Goal: Task Accomplishment & Management: Manage account settings

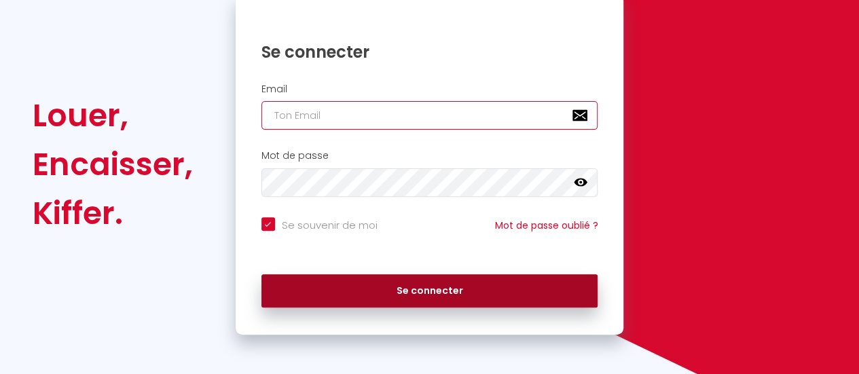
type input "[EMAIL_ADDRESS][DOMAIN_NAME]"
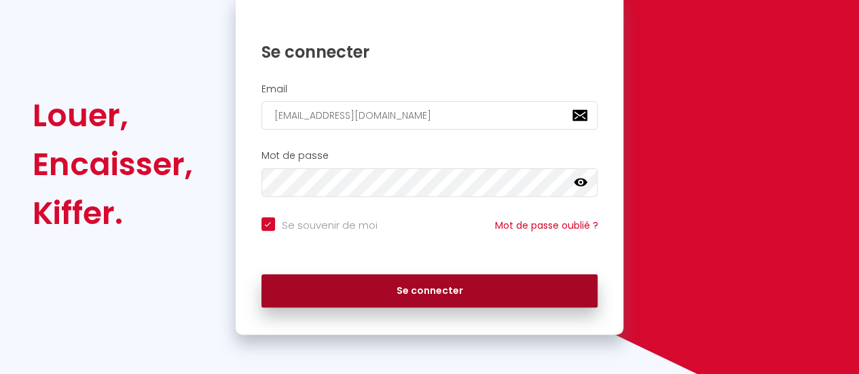
click at [442, 278] on button "Se connecter" at bounding box center [430, 291] width 337 height 34
checkbox input "true"
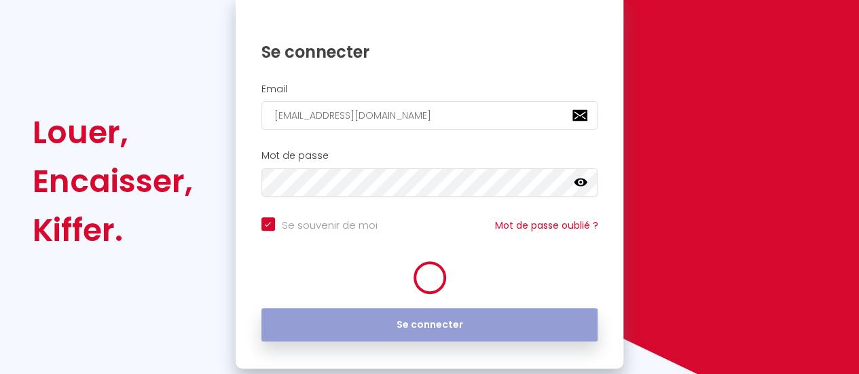
scroll to position [169, 0]
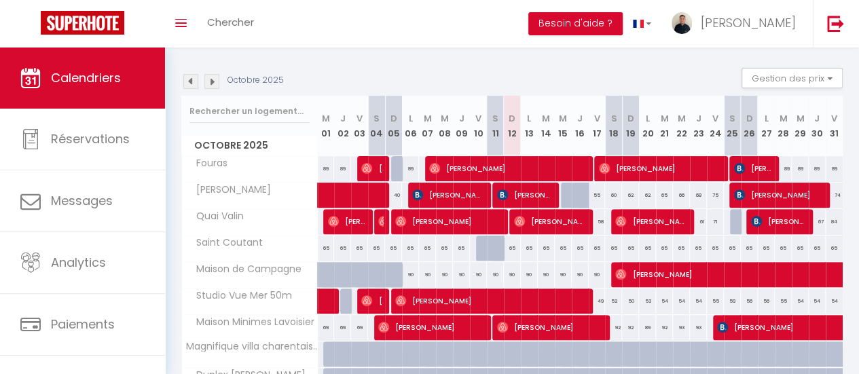
scroll to position [30, 0]
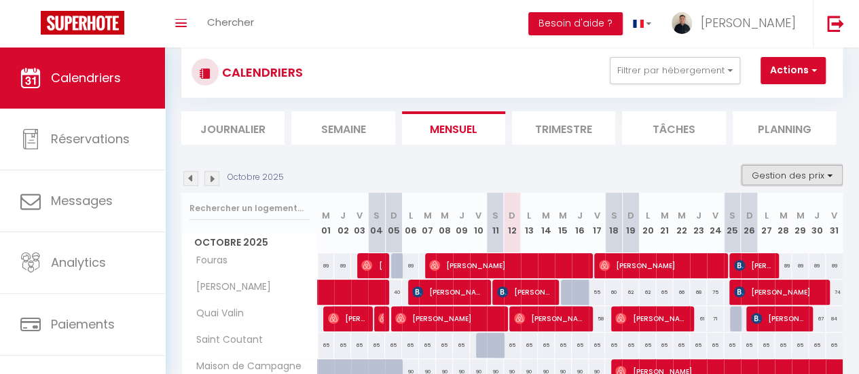
click at [788, 173] on button "Gestion des prix" at bounding box center [792, 175] width 101 height 20
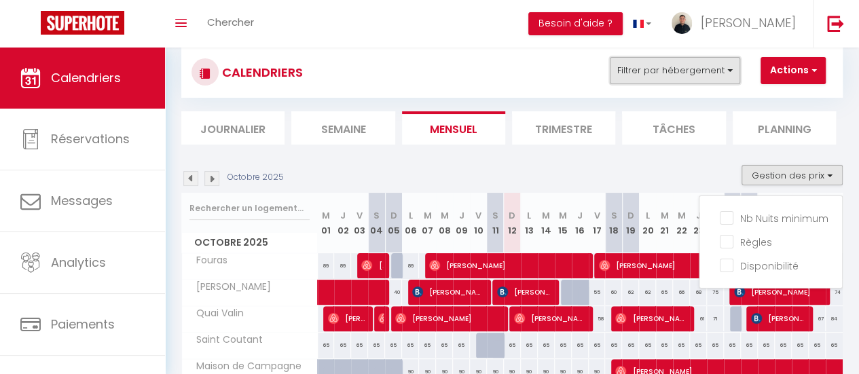
click at [689, 71] on button "Filtrer par hébergement" at bounding box center [675, 70] width 130 height 27
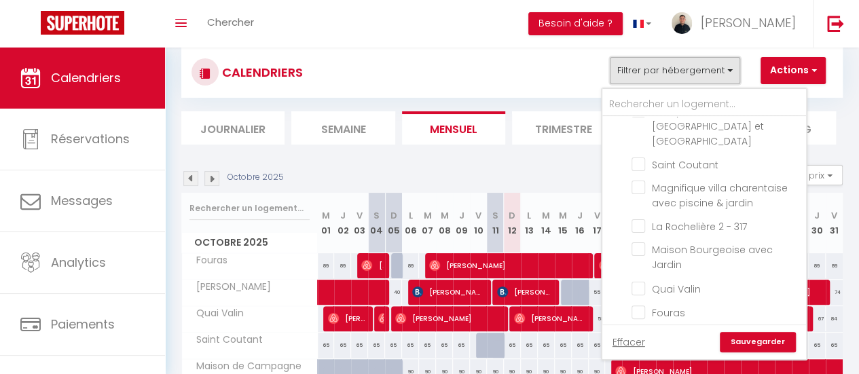
scroll to position [274, 0]
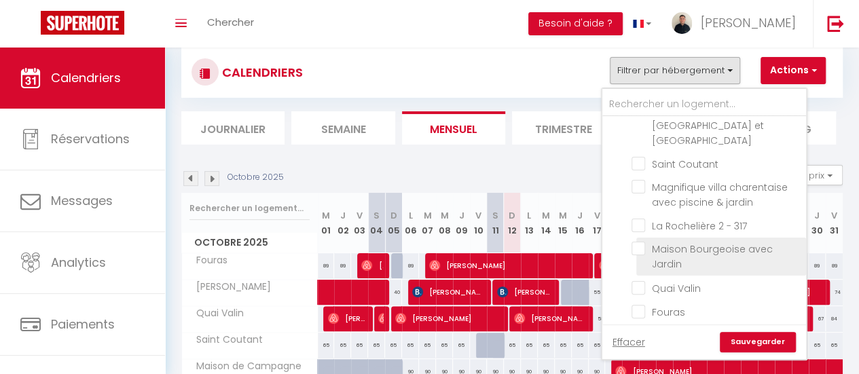
click at [638, 242] on input "Maison Bourgeoise avec Jardin" at bounding box center [717, 249] width 170 height 14
checkbox input "true"
checkbox input "false"
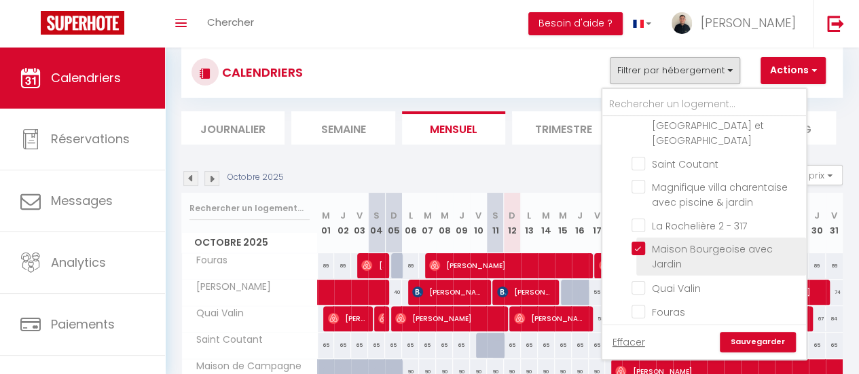
checkbox input "false"
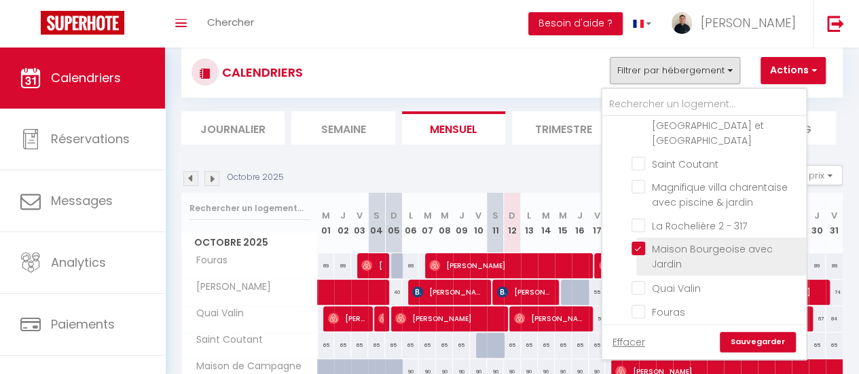
checkbox input "false"
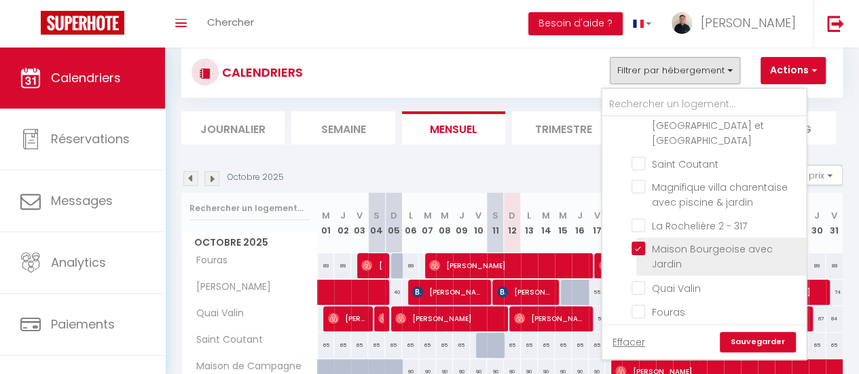
checkbox input "false"
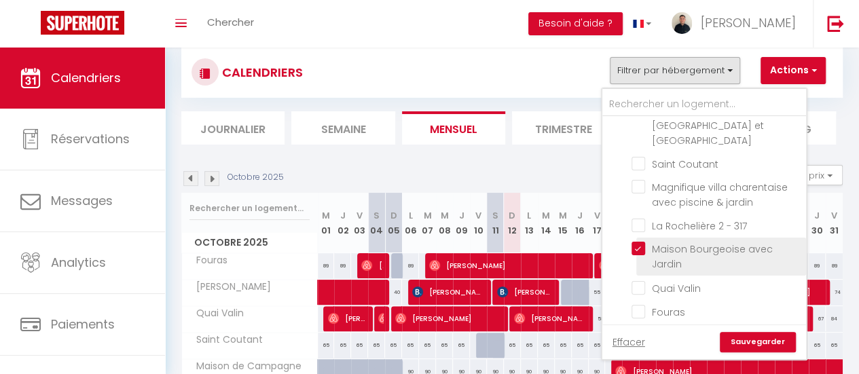
checkbox input "false"
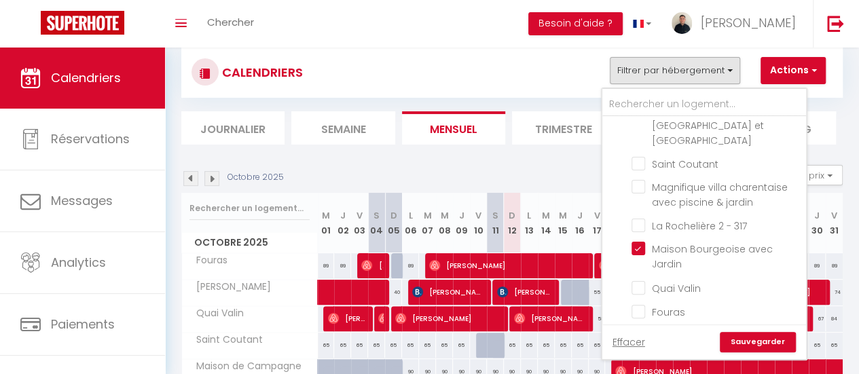
click at [753, 346] on link "Sauvegarder" at bounding box center [758, 342] width 76 height 20
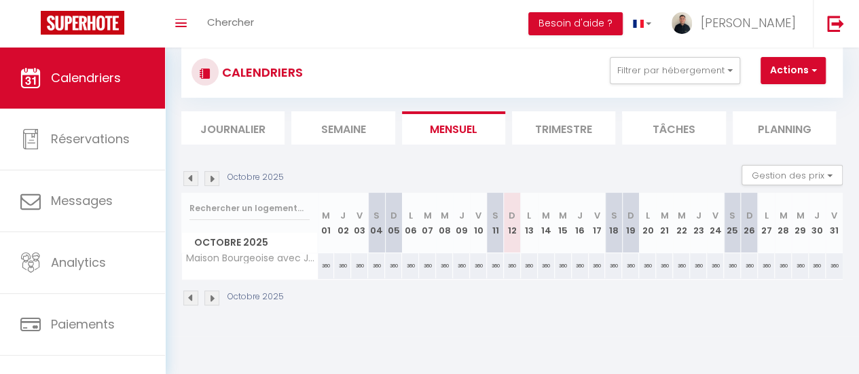
click at [508, 264] on div "360" at bounding box center [512, 265] width 17 height 25
type input "360"
type input "Dim 12 Octobre 2025"
type input "Lun 13 Octobre 2025"
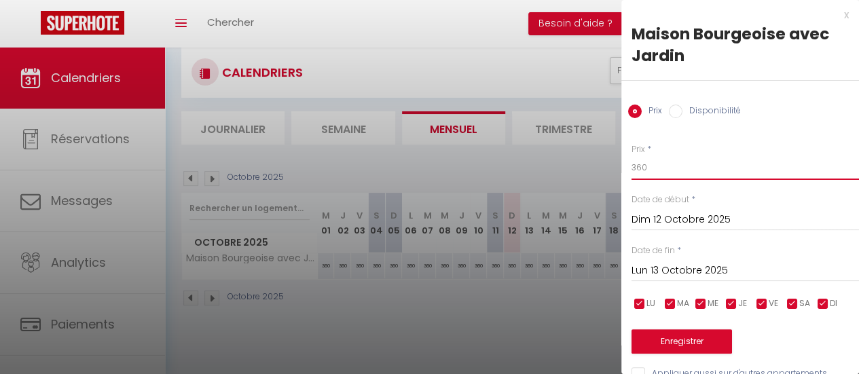
drag, startPoint x: 660, startPoint y: 169, endPoint x: 615, endPoint y: 171, distance: 44.2
click at [615, 171] on body "🟢 Des questions ou besoin d'assistance pour la migration AirBnB? Prenez rdv >>>…" at bounding box center [429, 205] width 859 height 374
click at [497, 160] on div at bounding box center [429, 187] width 859 height 374
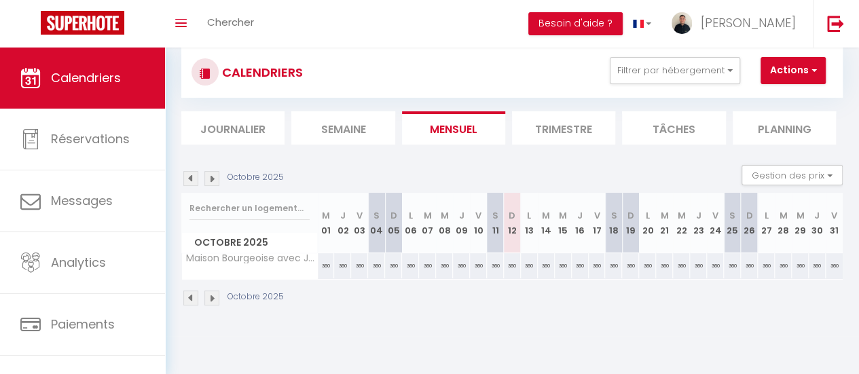
click at [211, 180] on img at bounding box center [211, 178] width 15 height 15
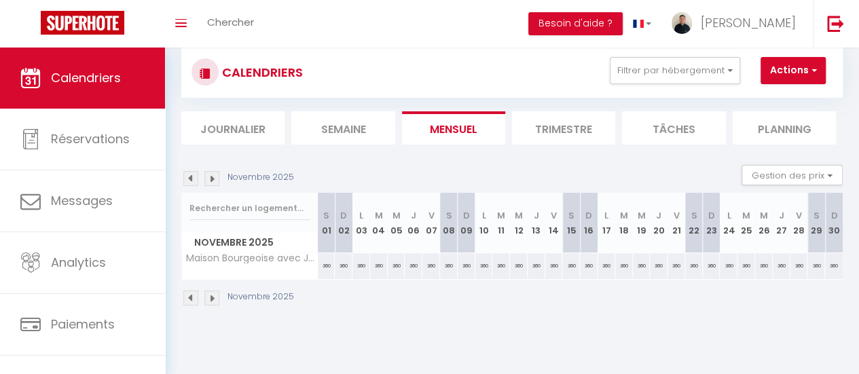
click at [211, 180] on img at bounding box center [211, 178] width 15 height 15
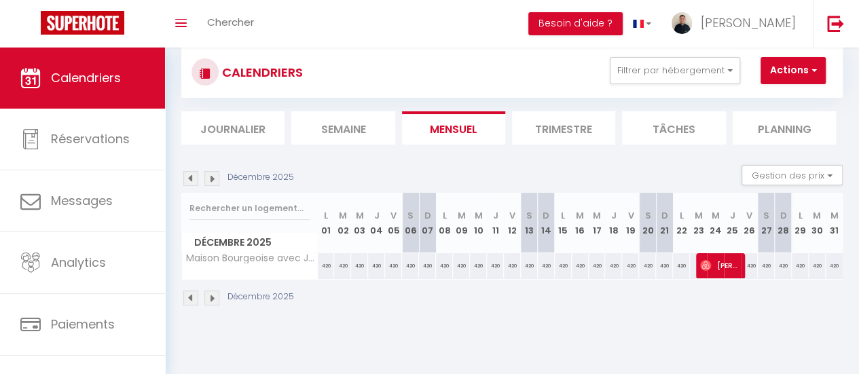
click at [192, 177] on img at bounding box center [190, 178] width 15 height 15
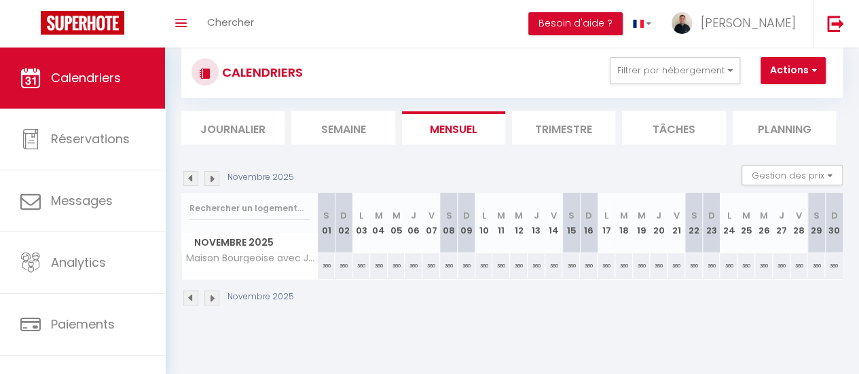
click at [192, 177] on img at bounding box center [190, 178] width 15 height 15
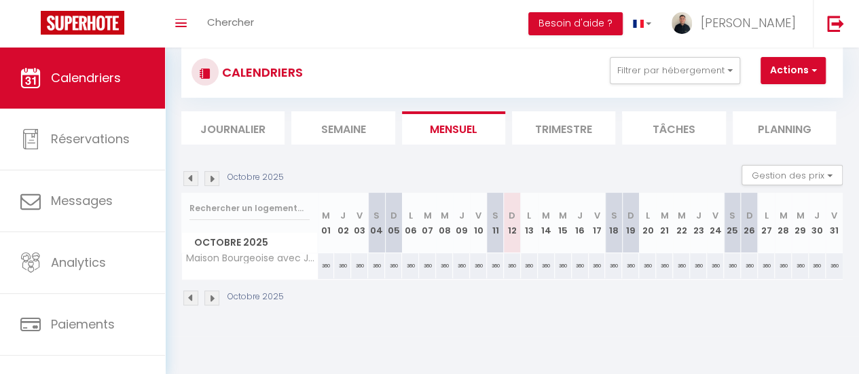
click at [511, 266] on div "360" at bounding box center [512, 265] width 17 height 25
type input "360"
type input "Dim 12 Octobre 2025"
type input "Lun 13 Octobre 2025"
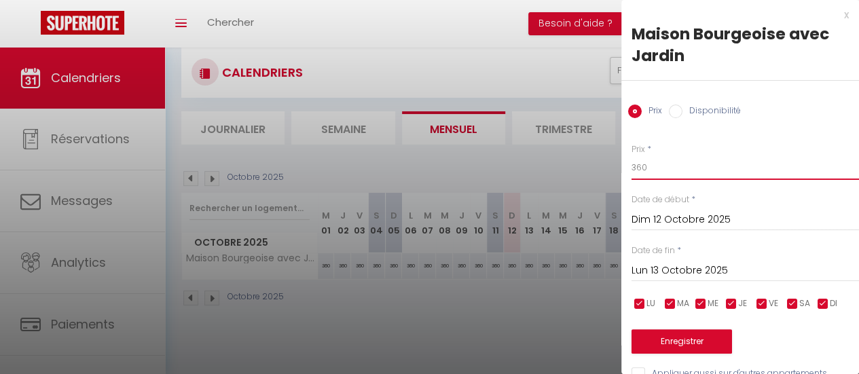
drag, startPoint x: 644, startPoint y: 171, endPoint x: 626, endPoint y: 171, distance: 17.7
click at [626, 171] on div "Prix * 360 Statut * Disponible Indisponible Date de début * [DATE] < [DATE] > D…" at bounding box center [741, 254] width 238 height 257
type input "210"
click at [694, 274] on input "Lun 13 Octobre 2025" at bounding box center [746, 271] width 228 height 18
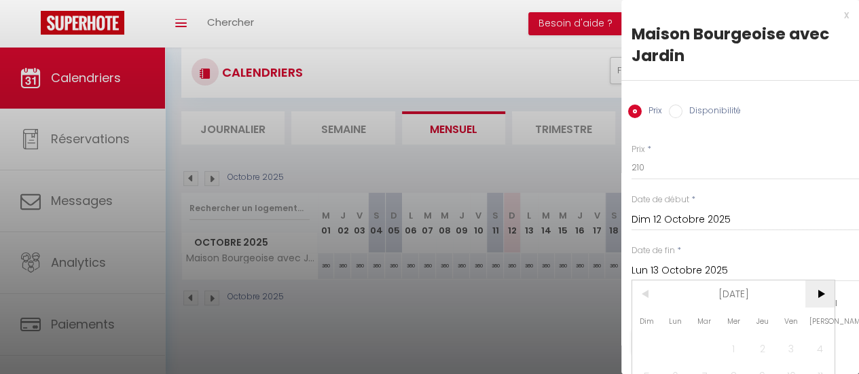
click at [823, 295] on span ">" at bounding box center [820, 294] width 29 height 27
click at [648, 290] on span "<" at bounding box center [646, 294] width 29 height 27
click at [810, 290] on span ">" at bounding box center [820, 294] width 29 height 27
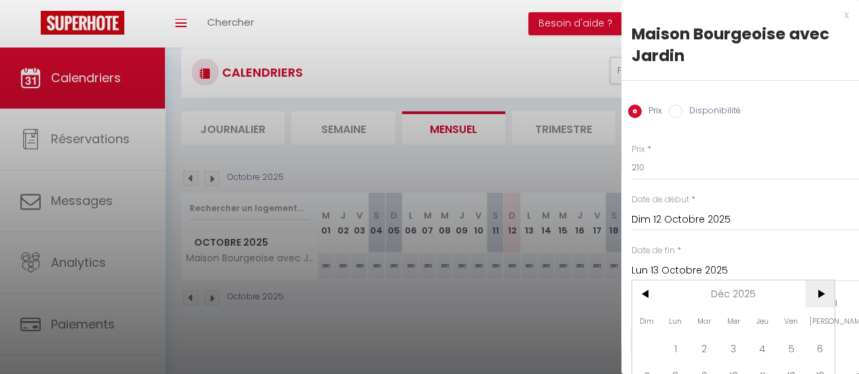
click at [810, 290] on span ">" at bounding box center [820, 294] width 29 height 27
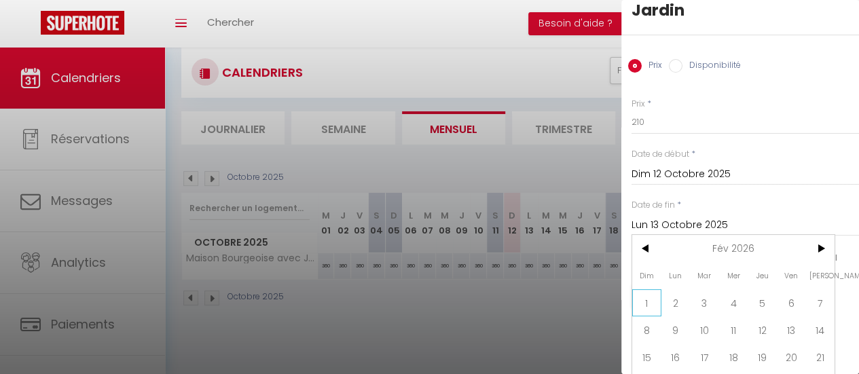
click at [644, 297] on span "1" at bounding box center [646, 302] width 29 height 27
type input "Dim 01 Février 2026"
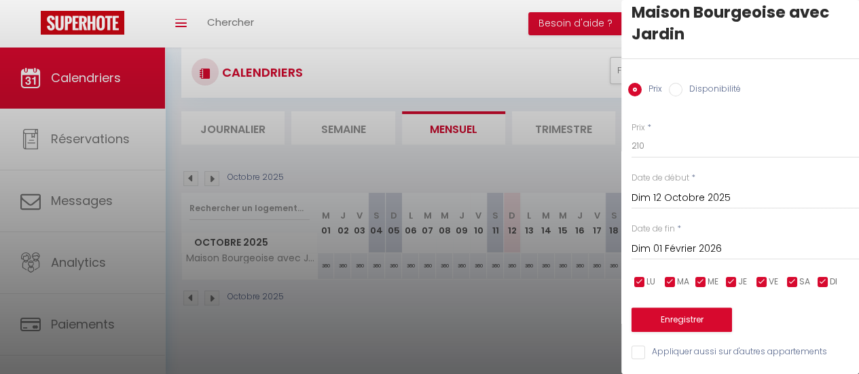
scroll to position [31, 0]
click at [692, 308] on button "Enregistrer" at bounding box center [682, 320] width 101 height 24
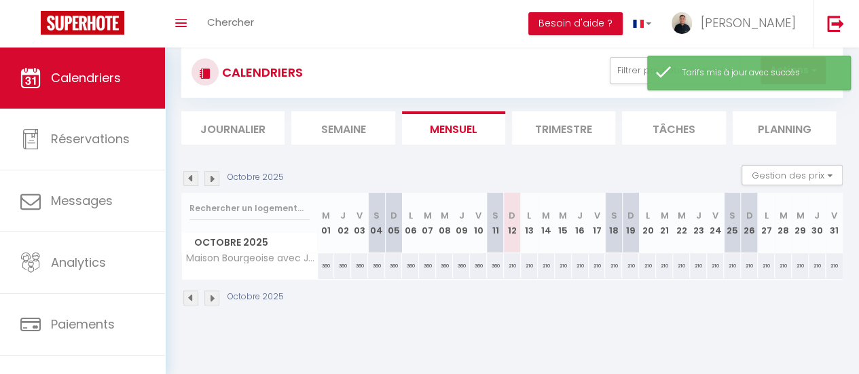
click at [213, 183] on img at bounding box center [211, 178] width 15 height 15
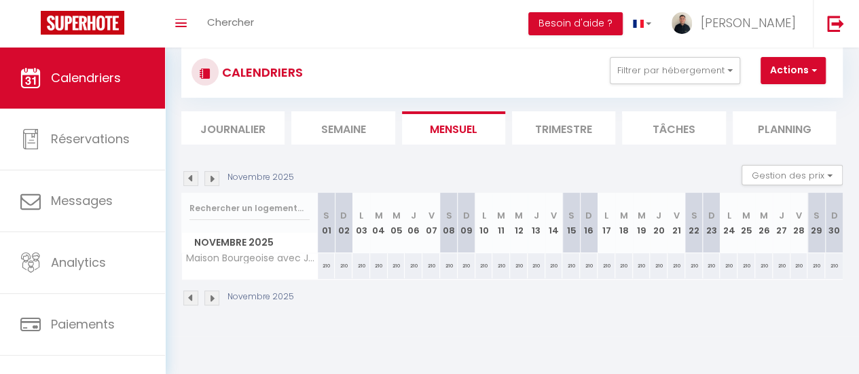
click at [213, 183] on img at bounding box center [211, 178] width 15 height 15
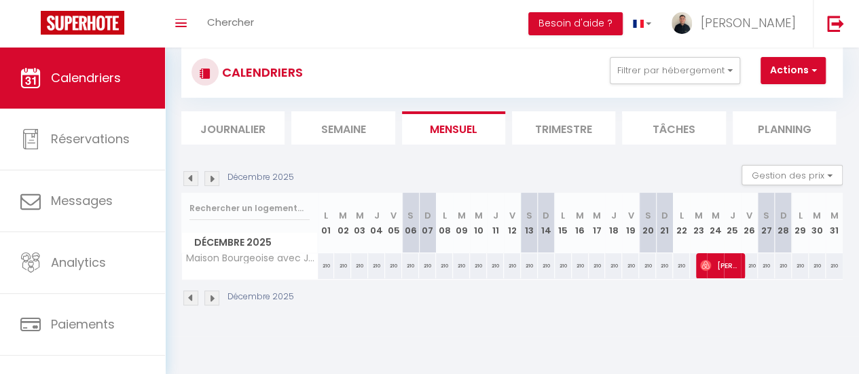
click at [744, 264] on div "210" at bounding box center [749, 265] width 17 height 25
type input "210"
type input "Ven 26 Décembre 2025"
type input "[DATE]"
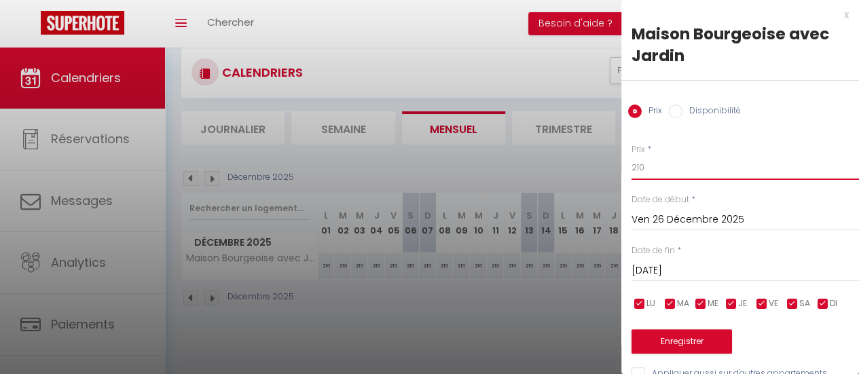
drag, startPoint x: 681, startPoint y: 169, endPoint x: 623, endPoint y: 168, distance: 57.7
click at [623, 168] on div "Prix * 210 Statut * Disponible Indisponible Date de début * [DATE] < [DATE] > D…" at bounding box center [741, 254] width 238 height 257
type input "360"
click at [700, 270] on input "[DATE]" at bounding box center [746, 271] width 228 height 18
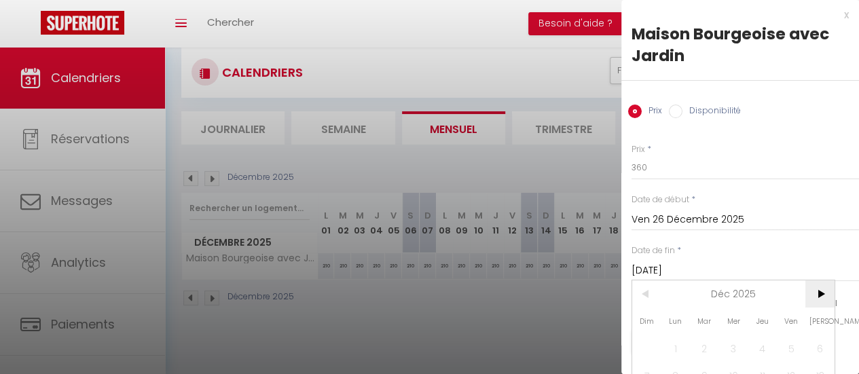
click at [818, 301] on span ">" at bounding box center [820, 294] width 29 height 27
click at [766, 347] on span "1" at bounding box center [762, 348] width 29 height 27
type input "Jeu 01 Janvier 2026"
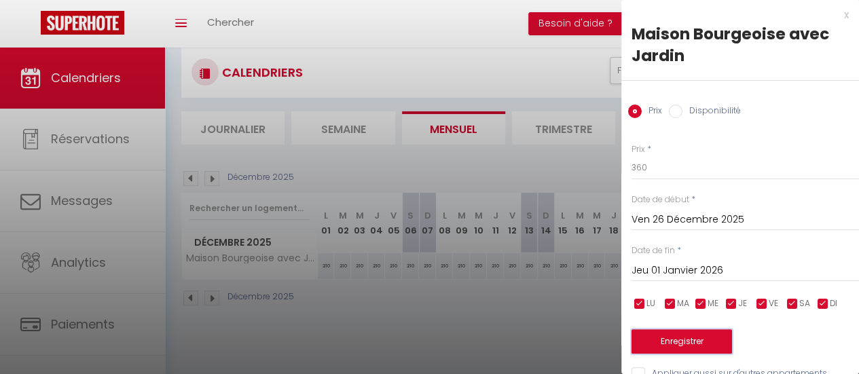
click at [716, 342] on button "Enregistrer" at bounding box center [682, 341] width 101 height 24
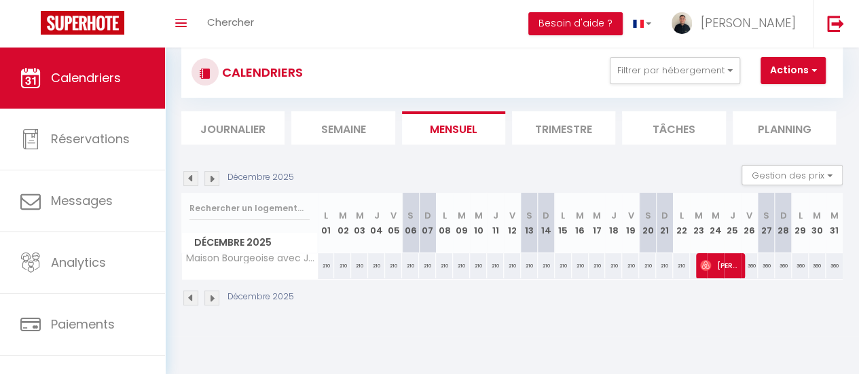
click at [741, 262] on div "360" at bounding box center [749, 265] width 17 height 25
type input "360"
type input "Ven 26 Décembre 2025"
type input "[DATE]"
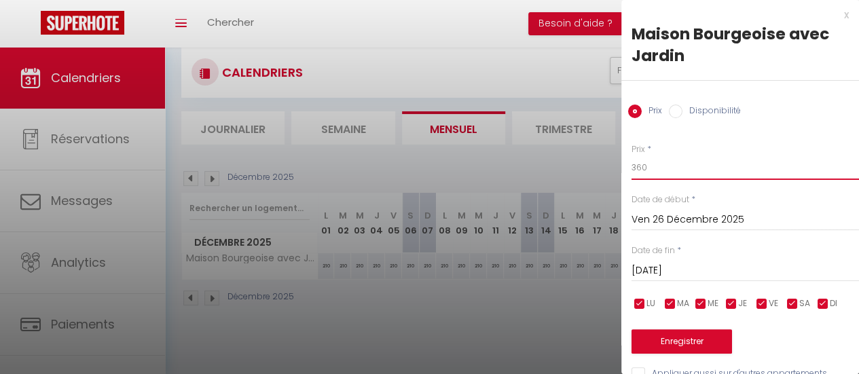
click at [690, 172] on input "360" at bounding box center [746, 168] width 228 height 24
type input "3"
type input "280"
click at [691, 219] on input "Ven 26 Décembre 2025" at bounding box center [746, 220] width 228 height 18
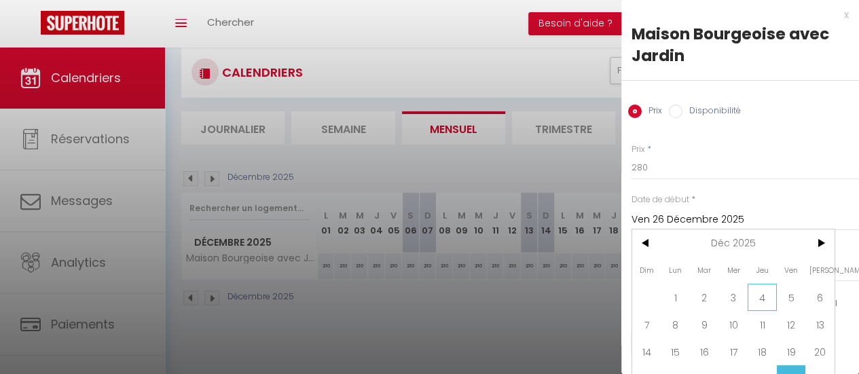
scroll to position [56, 0]
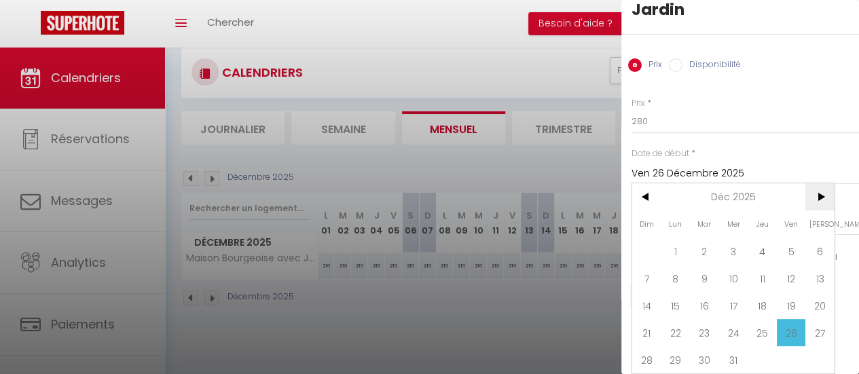
click at [821, 192] on span ">" at bounding box center [820, 196] width 29 height 27
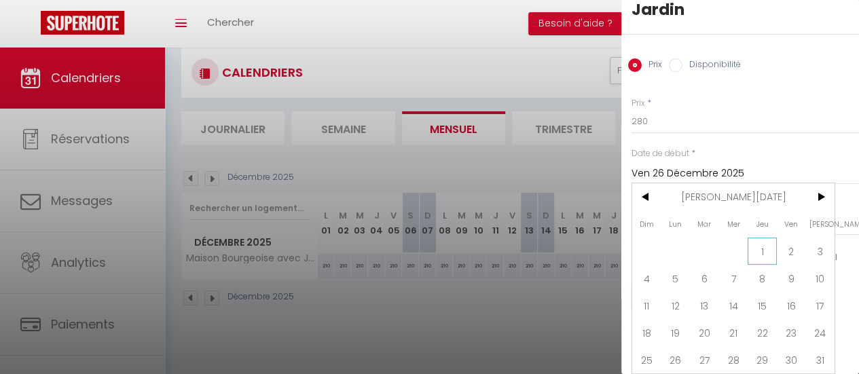
click at [761, 251] on span "1" at bounding box center [762, 251] width 29 height 27
type input "Jeu 01 Janvier 2026"
type input "Ven 02 Janvier 2026"
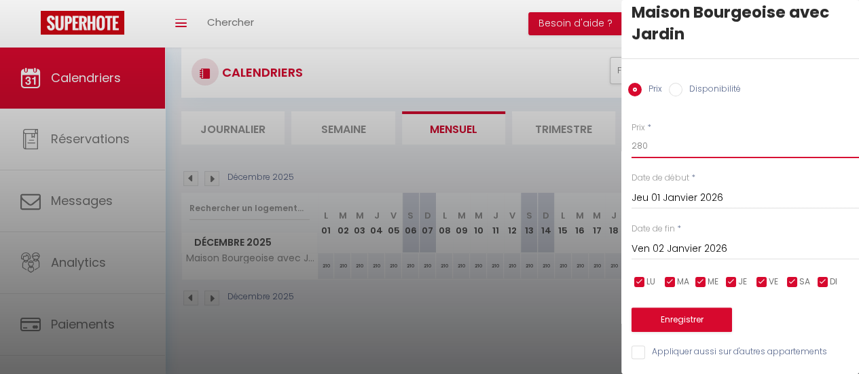
drag, startPoint x: 668, startPoint y: 134, endPoint x: 630, endPoint y: 143, distance: 39.0
click at [630, 143] on div "Prix * 280 Statut * Disponible Indisponible Date de début * [DATE] < [PERSON_NA…" at bounding box center [741, 233] width 238 height 257
type input "300"
click at [670, 190] on input "Jeu 01 Janvier 2026" at bounding box center [746, 199] width 228 height 18
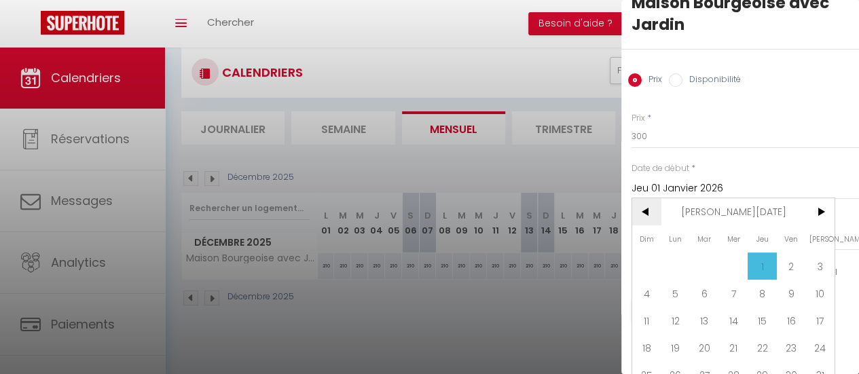
click at [643, 209] on span "<" at bounding box center [646, 211] width 29 height 27
click at [756, 342] on span "25" at bounding box center [762, 347] width 29 height 27
type input "Jeu 25 Décembre 2025"
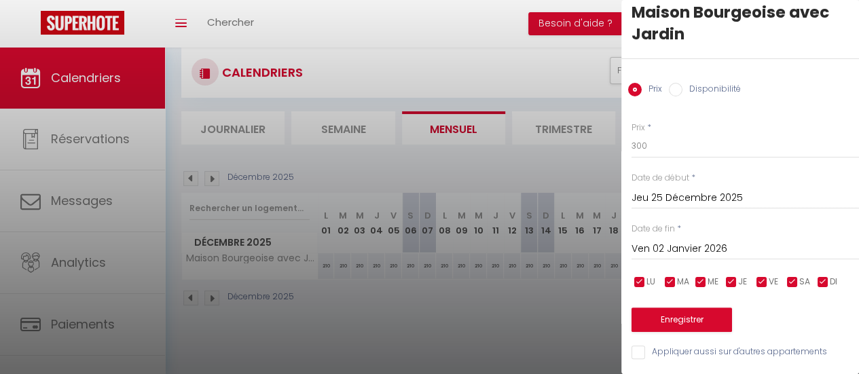
click at [742, 247] on input "Ven 02 Janvier 2026" at bounding box center [746, 249] width 228 height 18
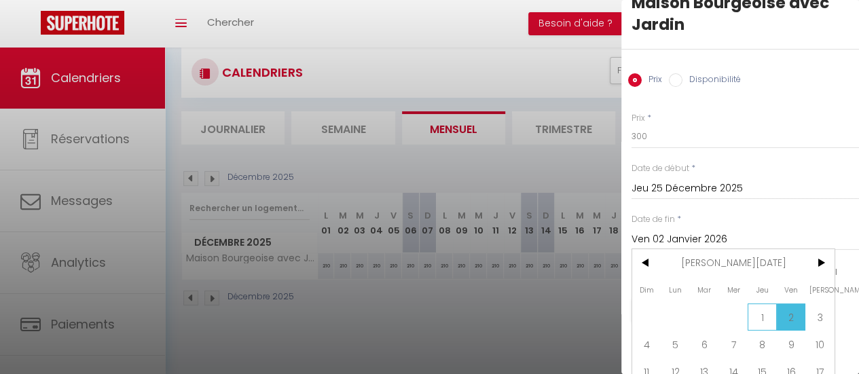
click at [768, 304] on span "1" at bounding box center [762, 317] width 29 height 27
type input "Jeu 01 Janvier 2026"
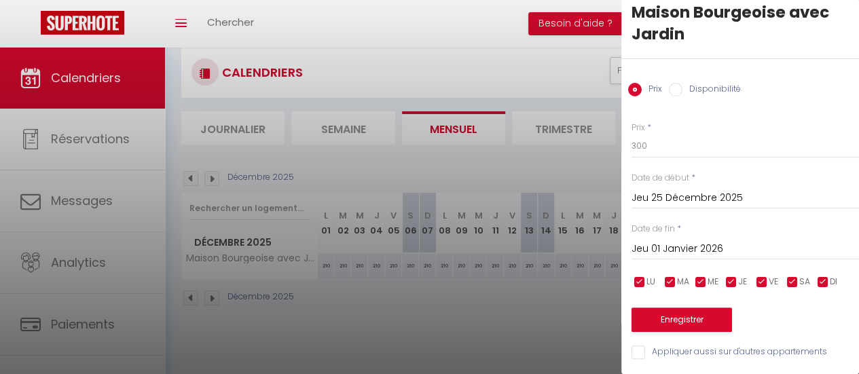
scroll to position [48, 0]
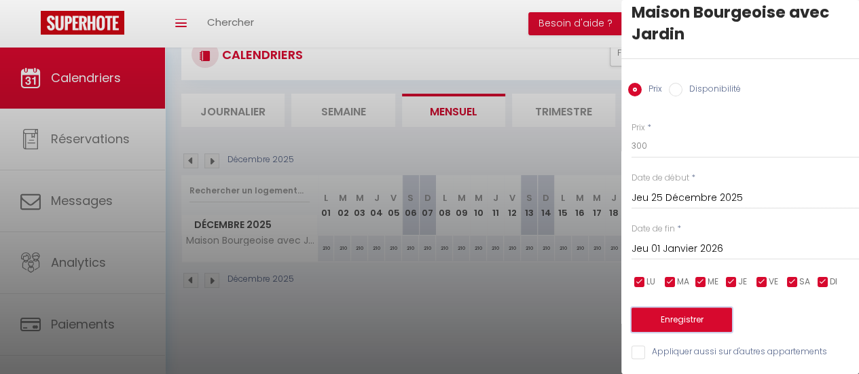
click at [700, 308] on button "Enregistrer" at bounding box center [682, 320] width 101 height 24
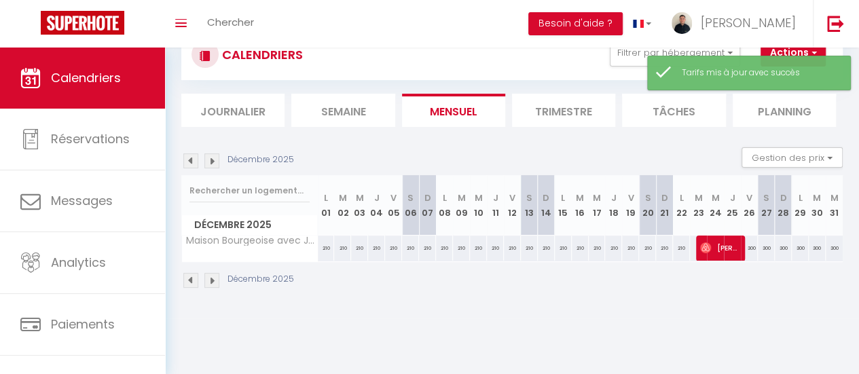
click at [217, 158] on img at bounding box center [211, 161] width 15 height 15
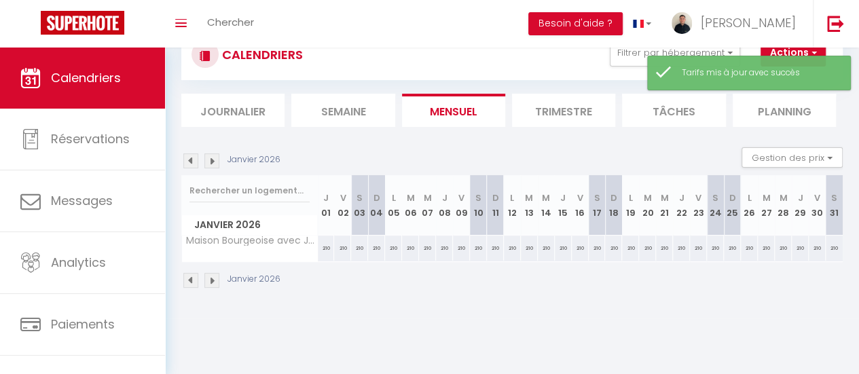
click at [200, 162] on div "Janvier 2026" at bounding box center [232, 161] width 103 height 15
click at [198, 162] on img at bounding box center [190, 161] width 15 height 15
